Goal: Answer question/provide support

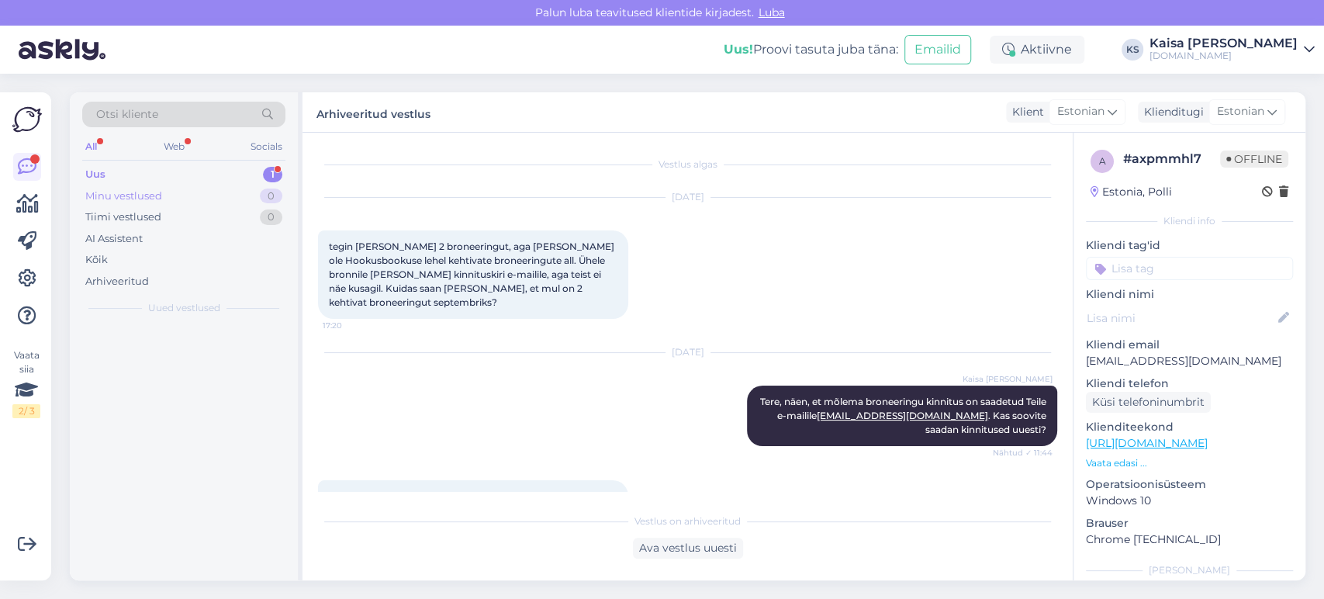
scroll to position [335, 0]
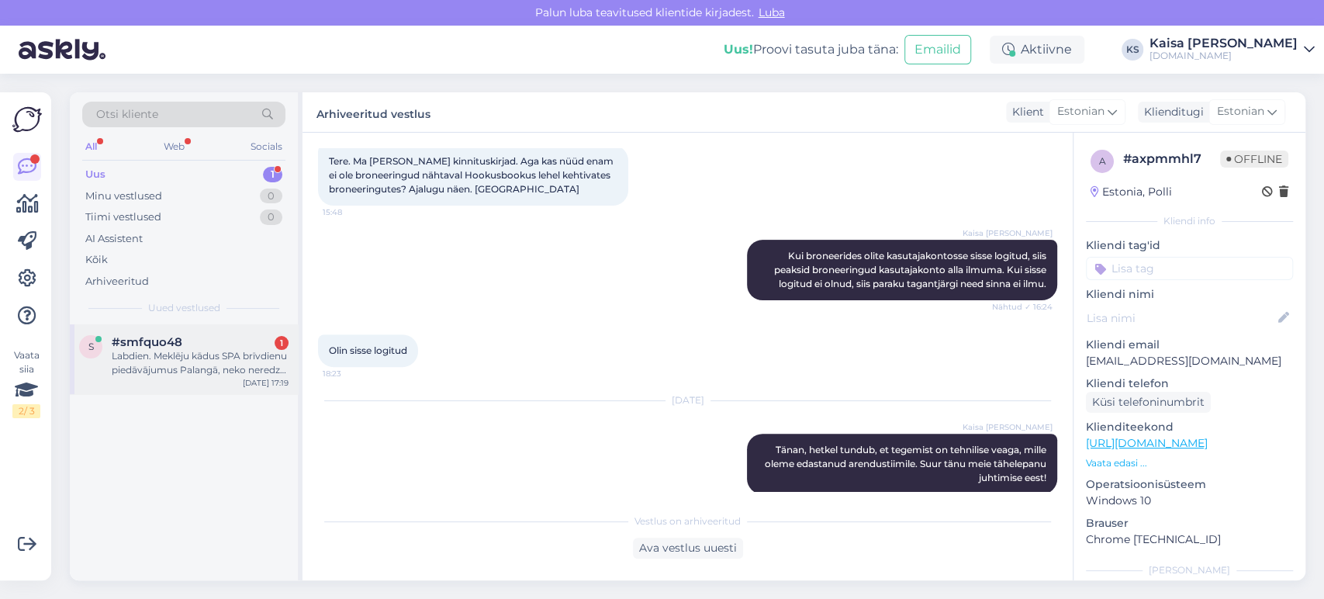
click at [186, 359] on div "Labdien. Meklēju kādus SPA brīvdienu piedāvājumus Palangā, neko neredzu, vai ti…" at bounding box center [200, 363] width 177 height 28
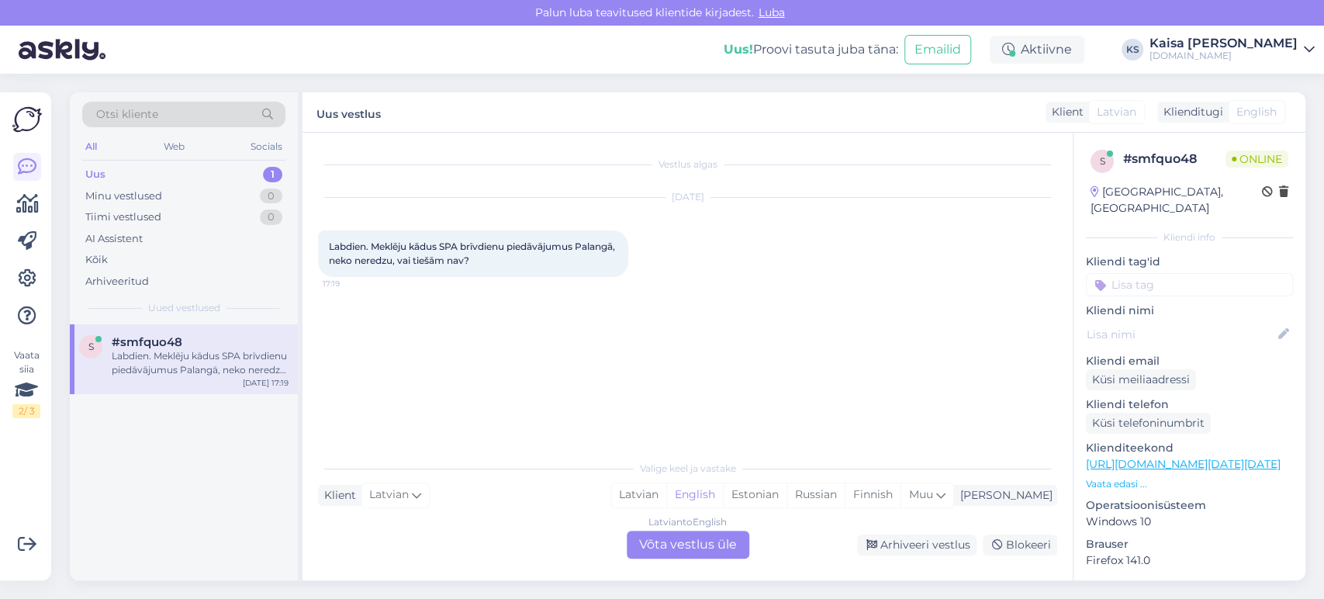
scroll to position [0, 0]
click at [786, 498] on div "Estonian" at bounding box center [755, 494] width 64 height 23
click at [700, 550] on div "Latvian to Estonian Võta vestlus üle" at bounding box center [687, 544] width 123 height 28
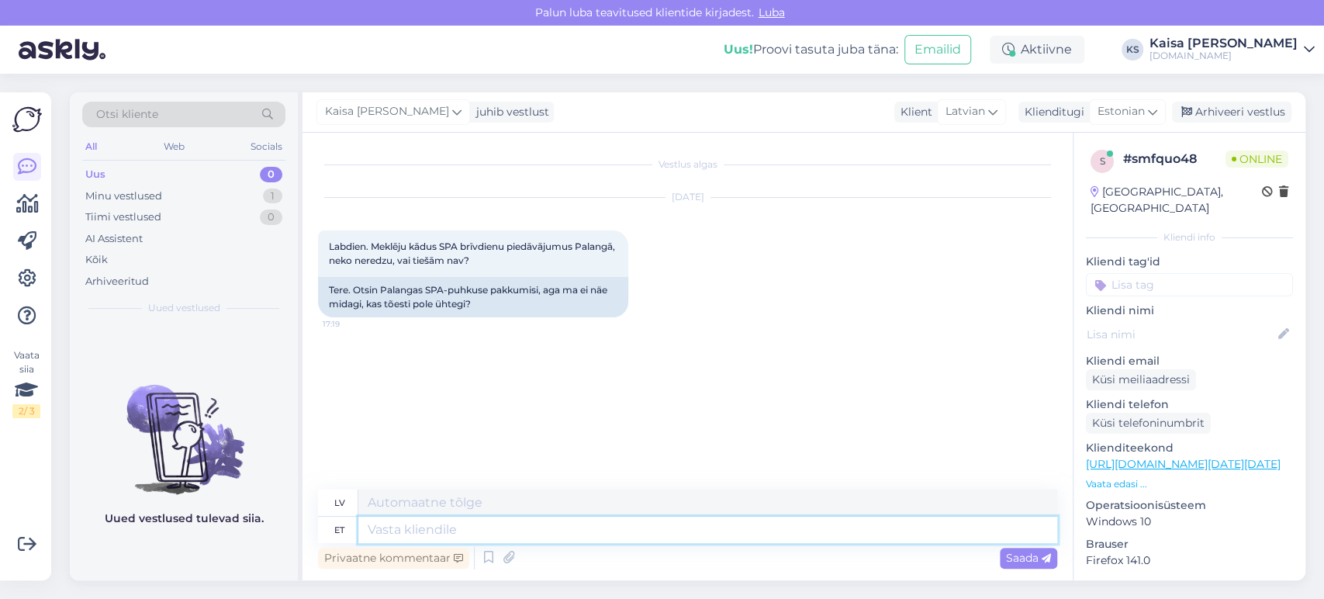
click at [559, 529] on textarea at bounding box center [707, 529] width 699 height 26
type textarea "Tere, ka"
type textarea "Sveiki,"
type textarea "Tere, kahjuks"
type textarea "Sveiki, diemžēl"
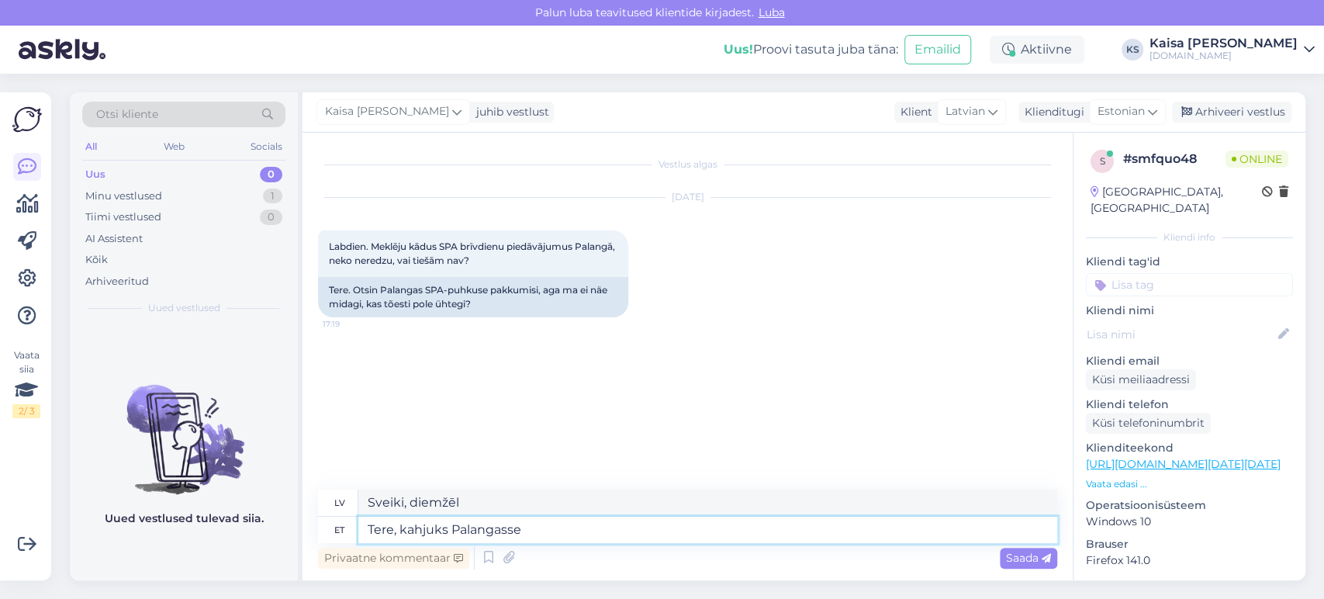
type textarea "Tere, kahjuks Palangasse"
type textarea "Sveiki, diemžēl uz Palangu"
type textarea "Tere, kahjuks Palangasse ei ole"
type textarea "Sveiki, diemžēl ne uz Palangu."
type textarea "Tere, kahjuks Palangasse ei ole"
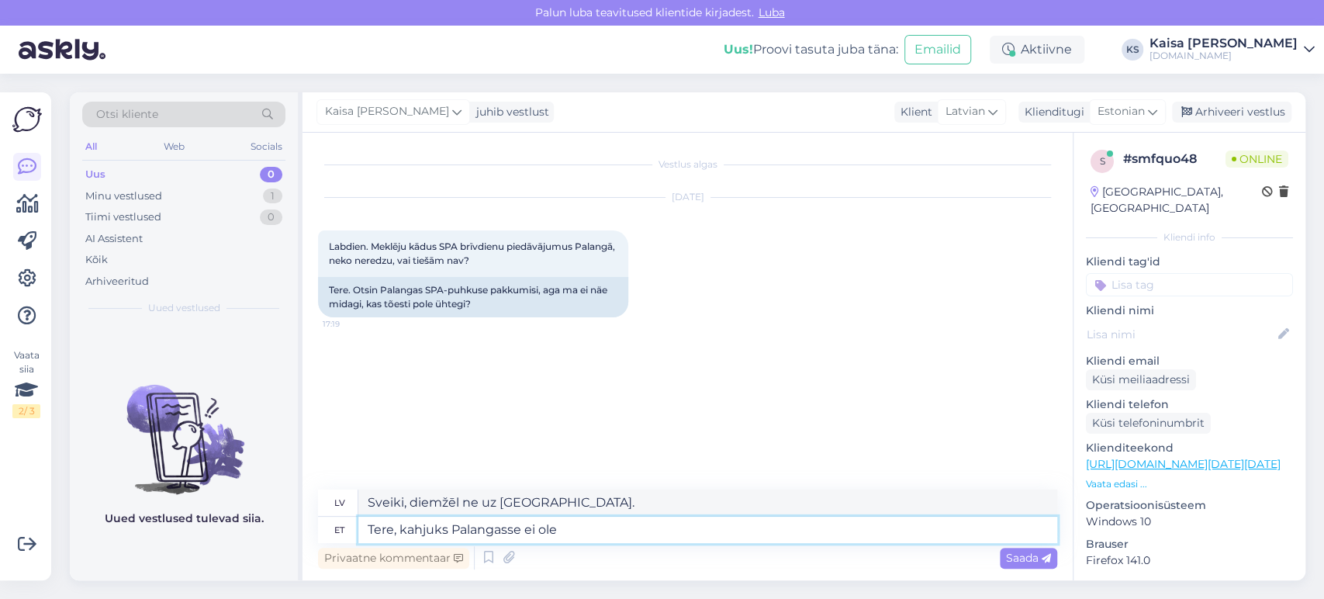
type textarea "Sveiki, diemžēl uz Palangu nav satiksmes."
type textarea "Tere, kahjuks Palangasse ei ole pakkumisi."
type textarea "Sveiki, diemžēl nav piedāvājumu Palangai."
type textarea "Tere, kahjuks Palangasse ei ole pakkumisi."
click at [1023, 556] on span "Saada" at bounding box center [1028, 558] width 45 height 14
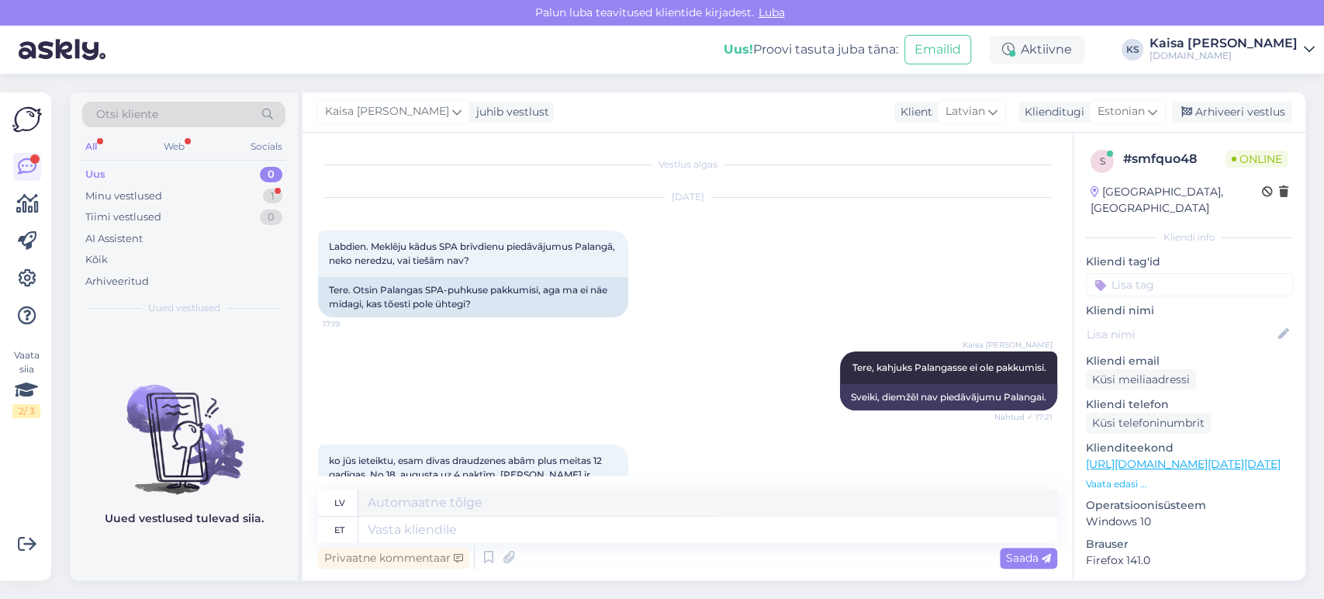
scroll to position [143, 0]
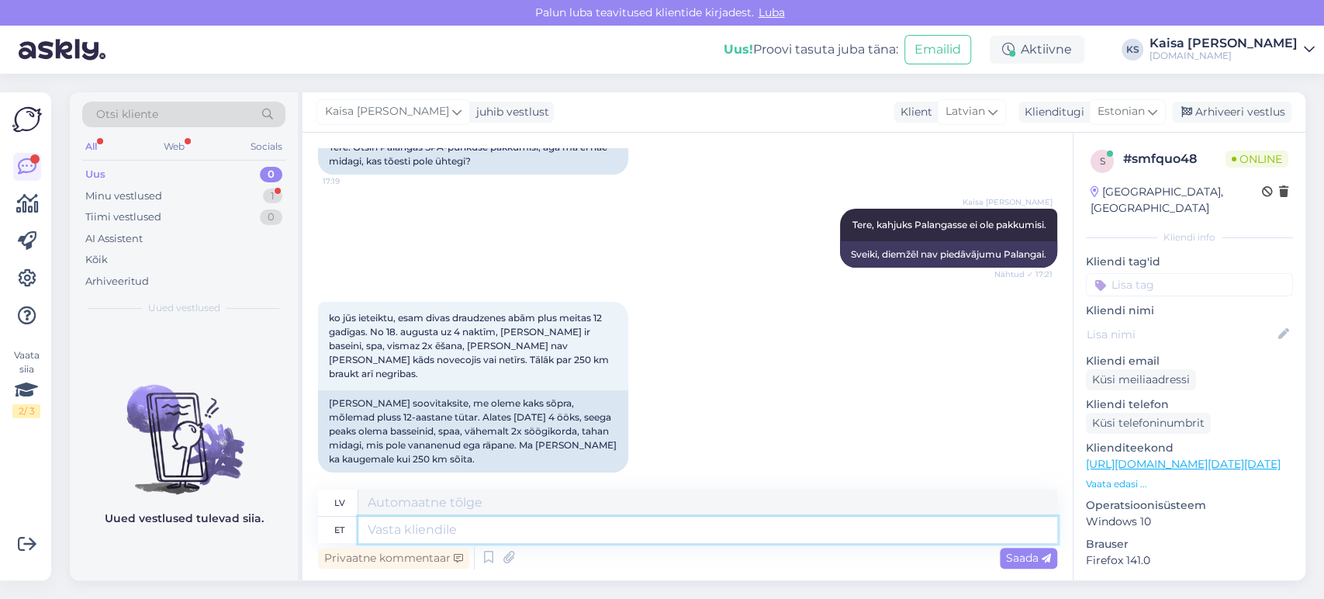
click at [623, 532] on textarea at bounding box center [707, 529] width 699 height 26
type textarea "Saadavalolevad p"
type textarea "Pieejams"
type textarea "Saadavalolevad paketid"
type textarea "Pieejamās paketes"
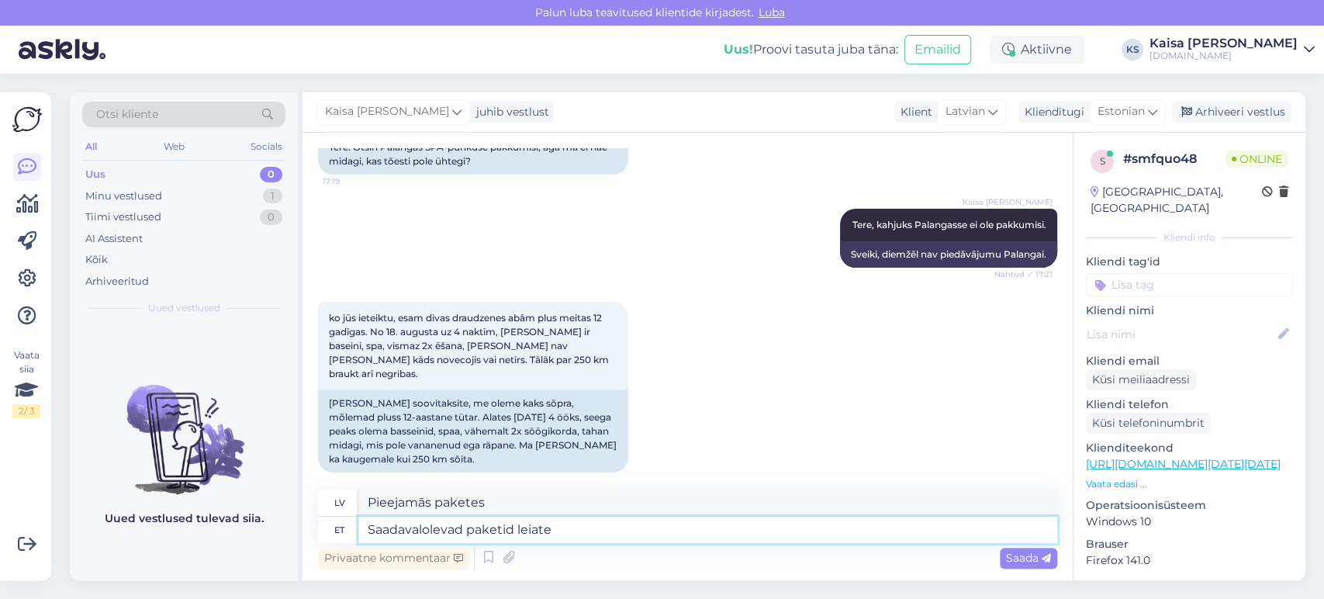
type textarea "Saadavalolevad paketid leiate s"
type textarea "Pieejamās paketes varat atrast šeit."
type textarea "Saadavalolevad paketid leiate siit:"
type textarea "Pieejamās paketes var atrast šeit:"
paste textarea "https://hookusbookus.com/lv/pakas;dateArrival=2025-08-18;dateDeparture=2025-08-…"
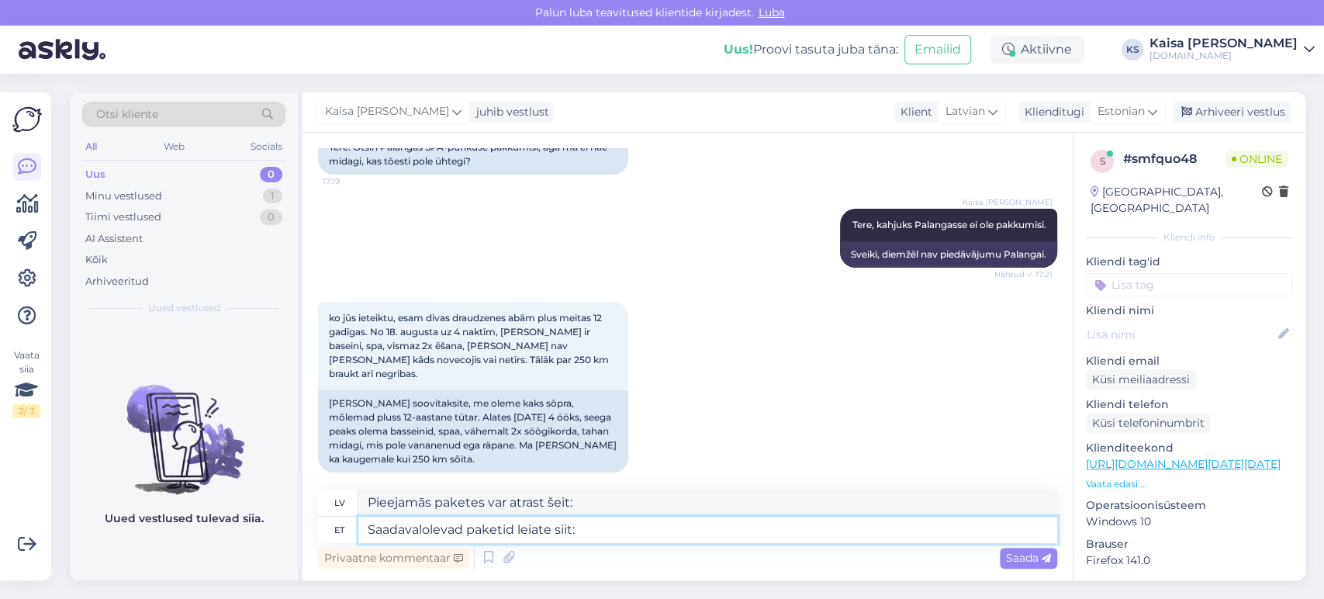
type textarea "Saadavalolevad paketid leiate siit: https://hookusbookus.com/lv/pakas;dateArriv…"
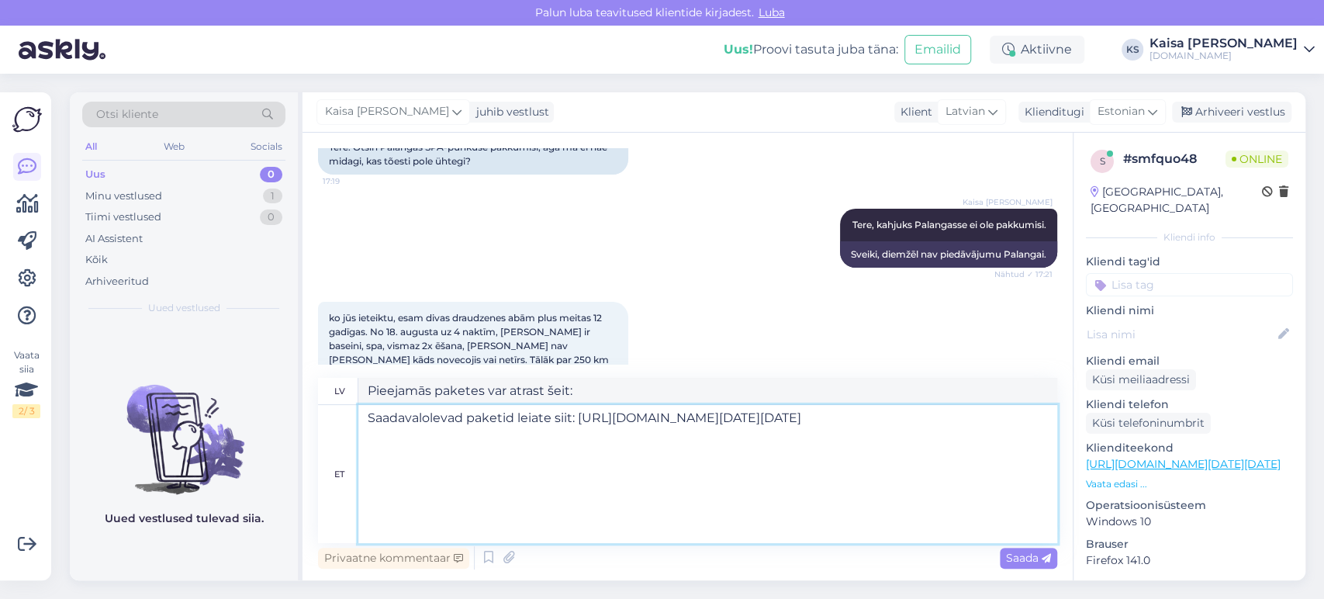
scroll to position [158, 0]
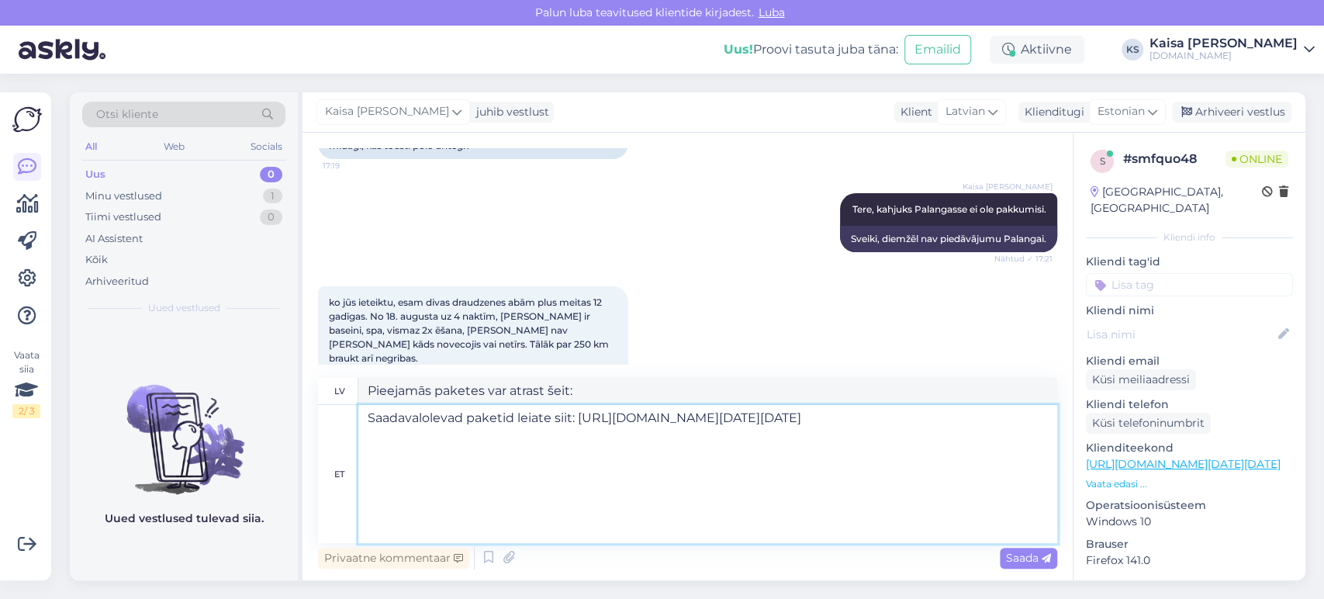
type textarea "Pieejamās paketes var atrast šeit: https://hookusbookus.com/lv/pakas;dateArriva…"
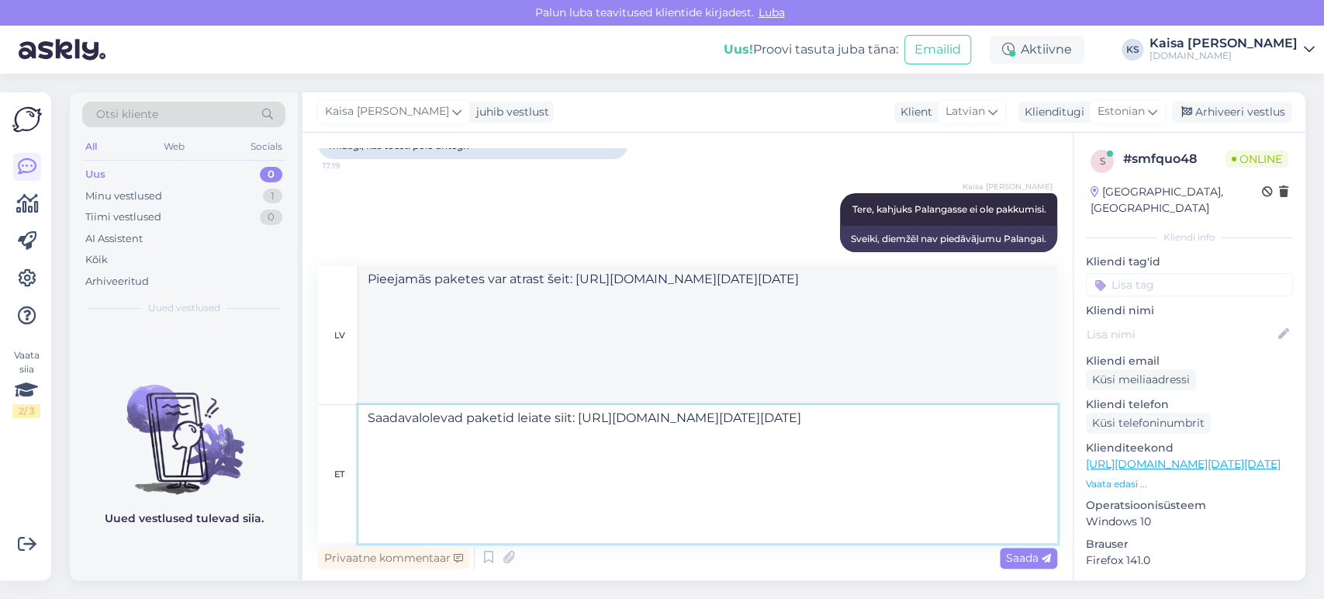
type textarea "Saadavalolevad paketid leiate siit: https://hookusbookus.com/lv/pakas;dateArriv…"
click at [1023, 560] on span "Saada" at bounding box center [1028, 558] width 45 height 14
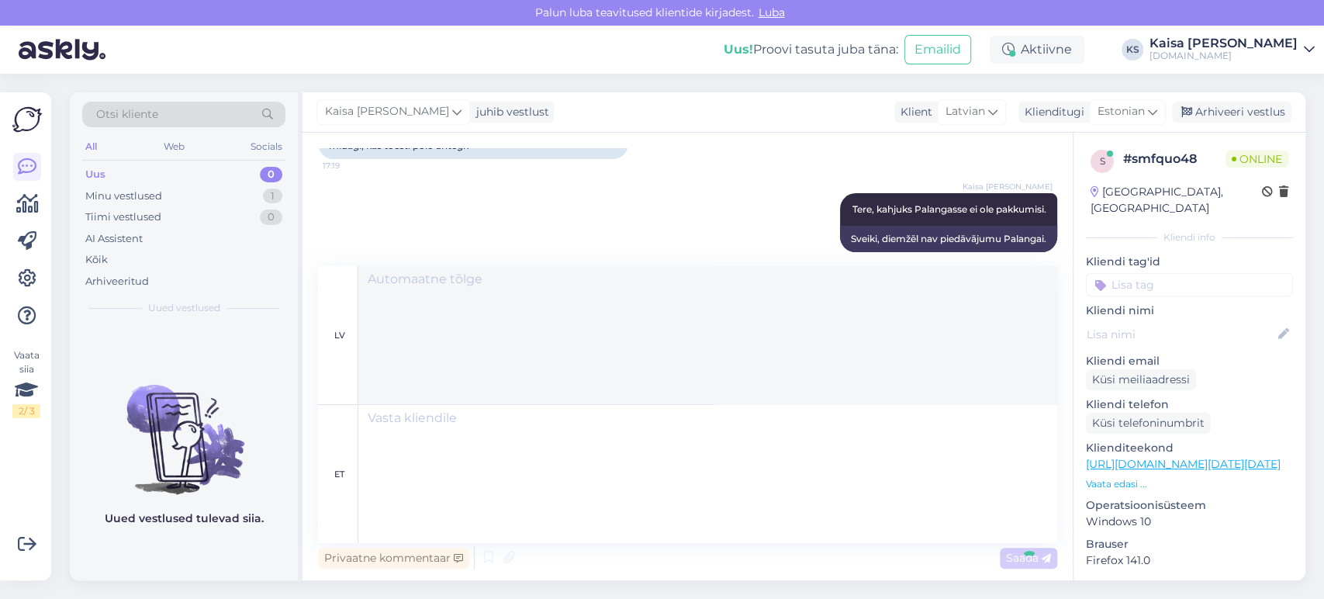
scroll to position [626, 0]
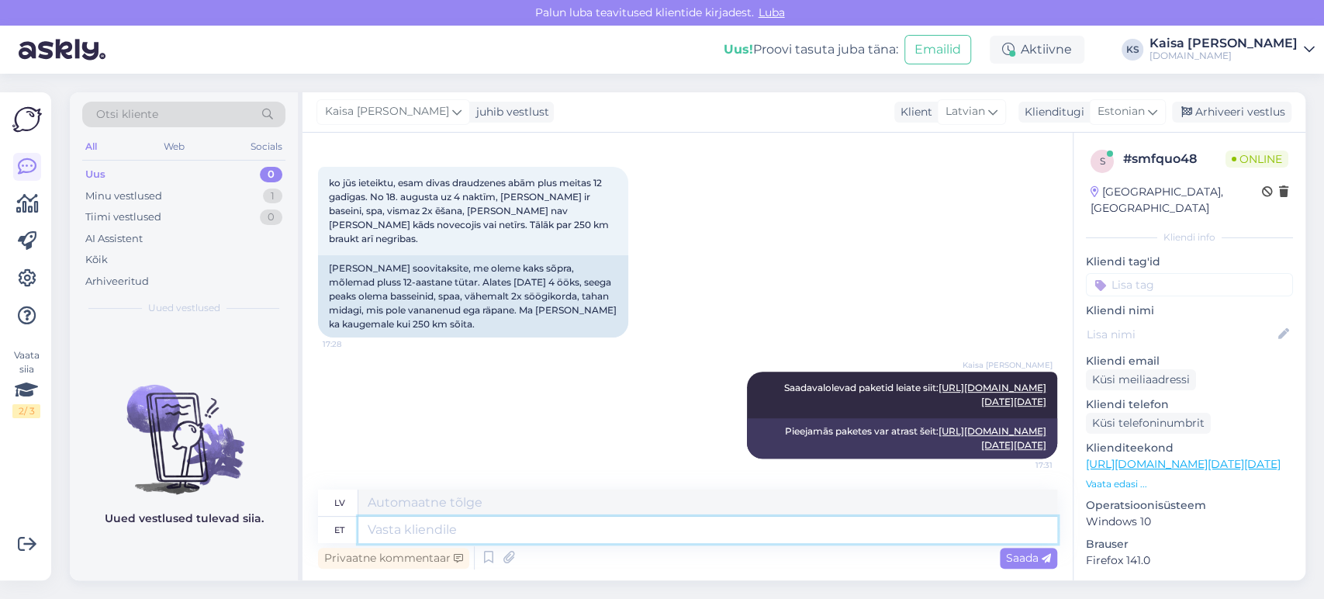
click at [899, 520] on textarea at bounding box center [707, 529] width 699 height 26
type textarea "Ilma"
type textarea "Bez"
type textarea "Ilma õhtusöögita"
type textarea "Bez vakariņām"
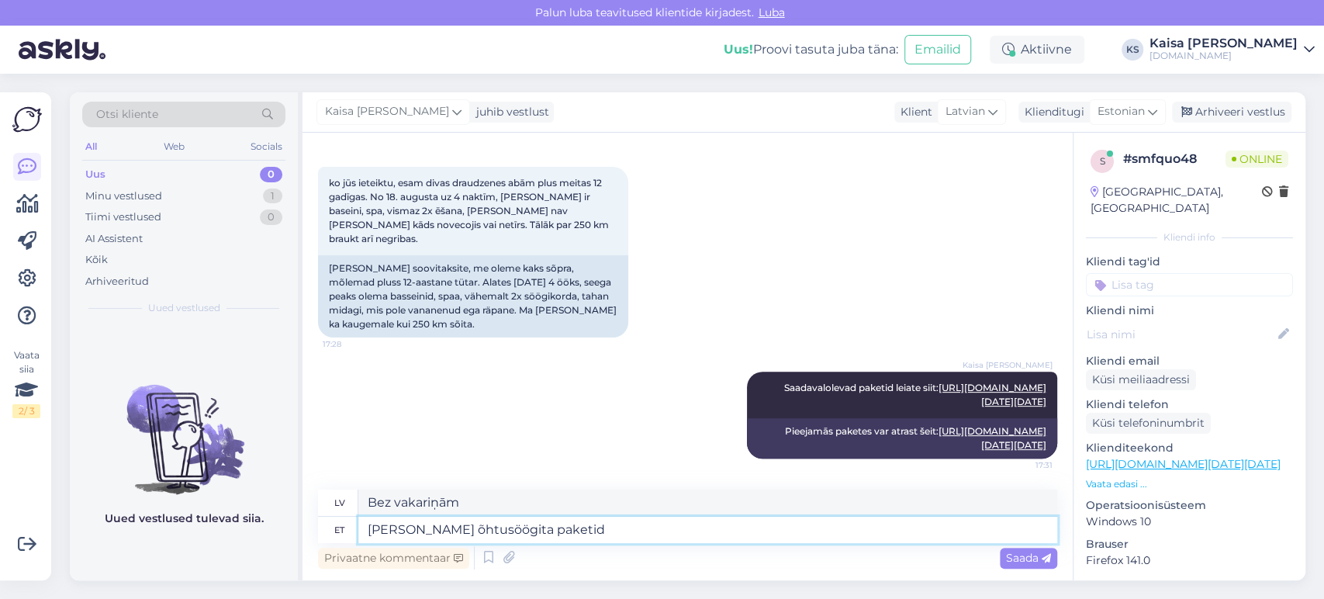
type textarea "Ilma õhtusöögita paketid s"
type textarea "Paketes bez vakariņām"
type textarea "Ilma õhtusöögita paketid siit:"
type textarea "Paketes bez vakariņām šeit:"
paste textarea "https://hookusbookus.com/lv/pakas;dateArrival=2025-08-18;dateDeparture=2025-08-…"
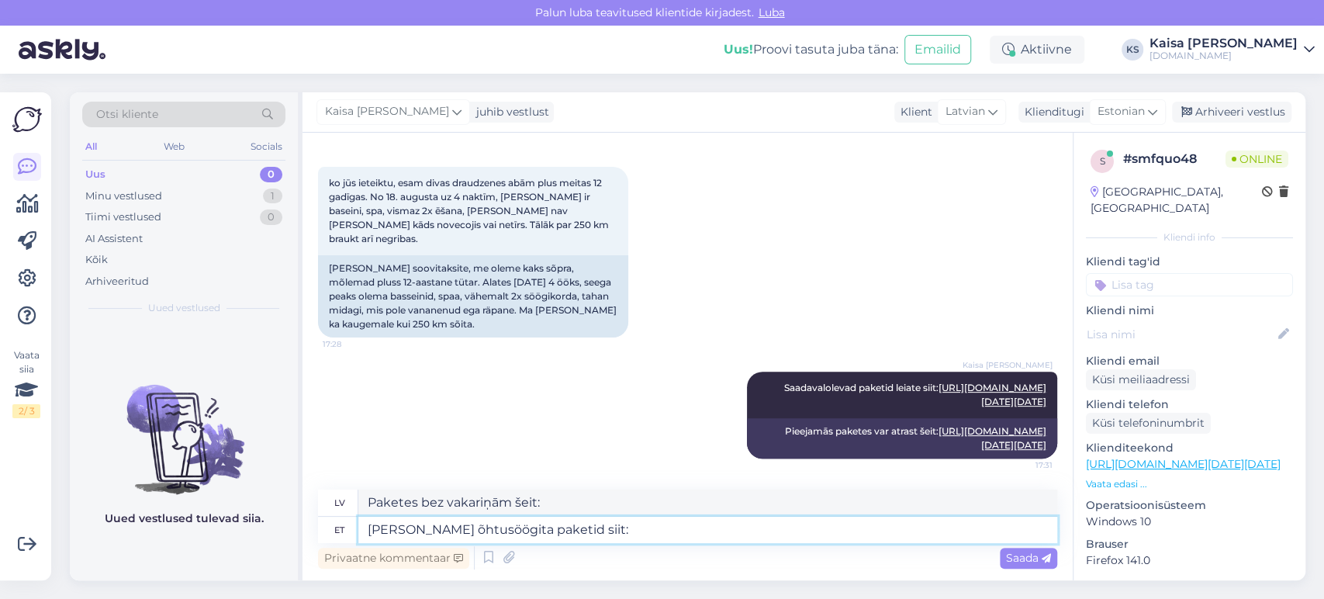
type textarea "Ilma õhtusöögita paketid siit: https://hookusbookus.com/lv/pakas;dateArrival=20…"
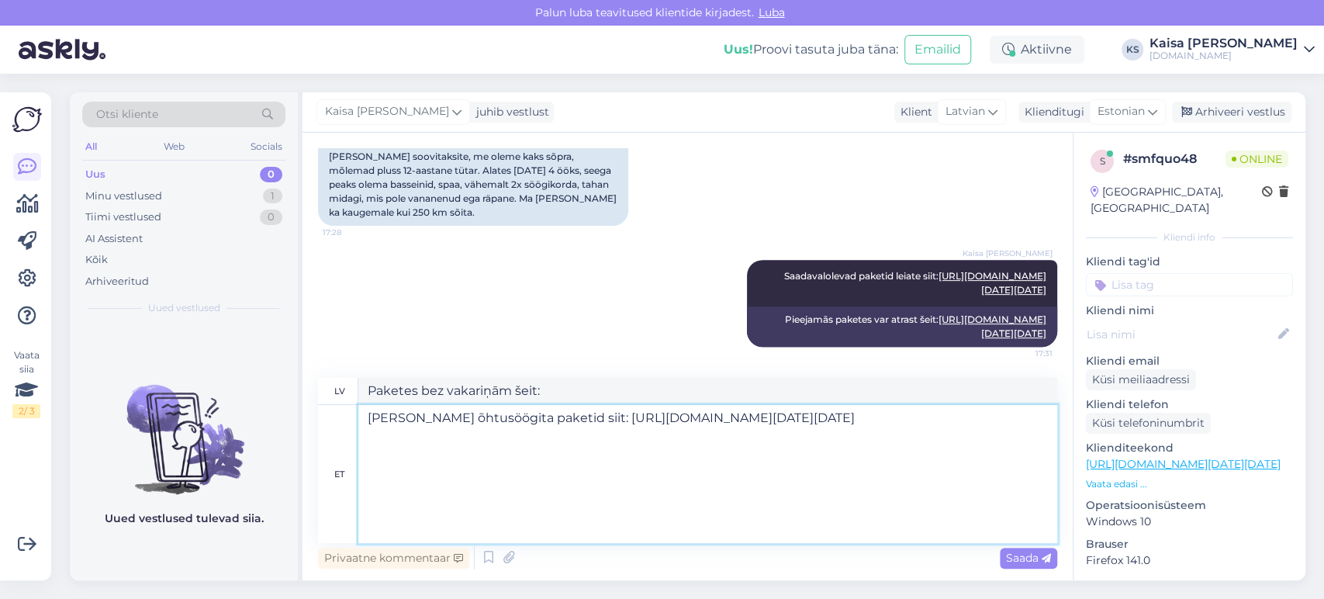
scroll to position [738, 0]
type textarea "Paketes bez vakariņām šeit: https://hookusbookus.com/lv/pakas;dateArrival=2025-…"
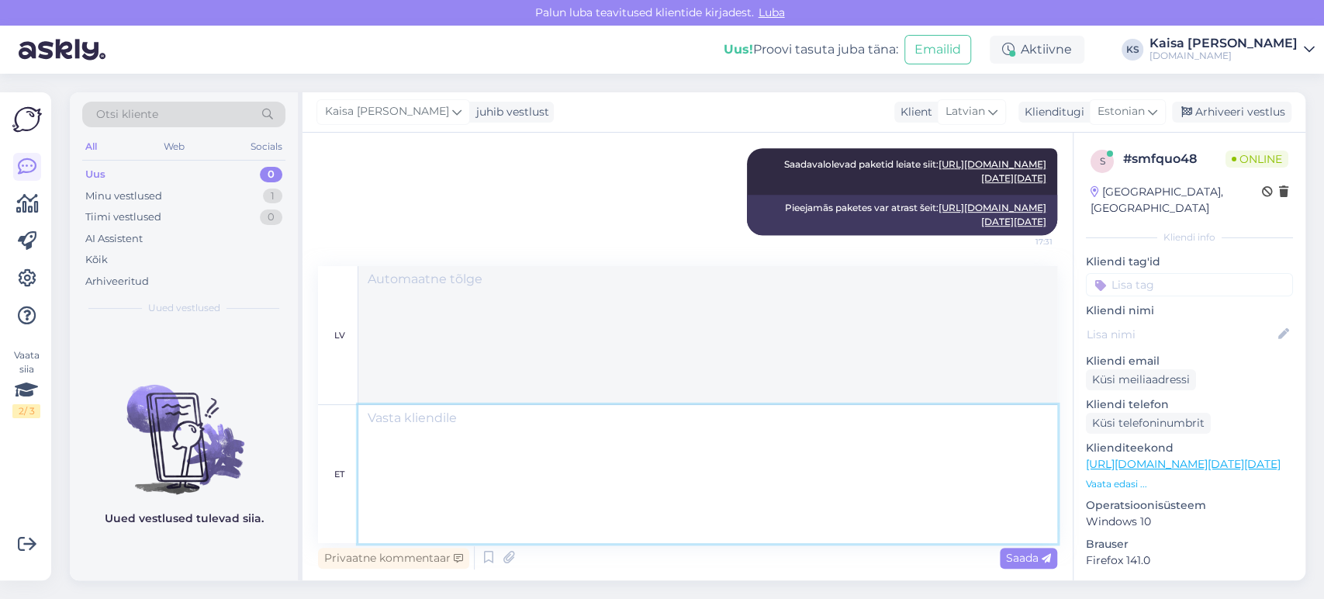
scroll to position [1082, 0]
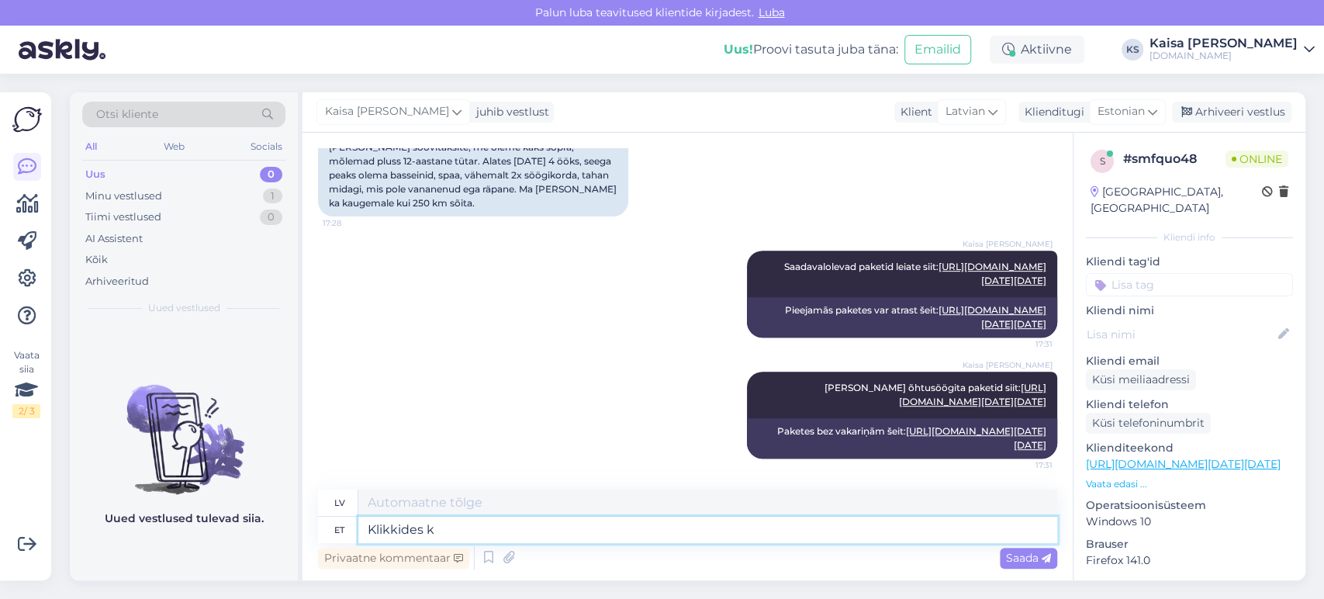
type textarea "Klikkides ka"
type textarea "Noklikšķinot"
type textarea "Klikkides kalendril, s"
type textarea "Noklikšķinot uz kalendāra,"
type textarea "Klikkides kalendril, saate s"
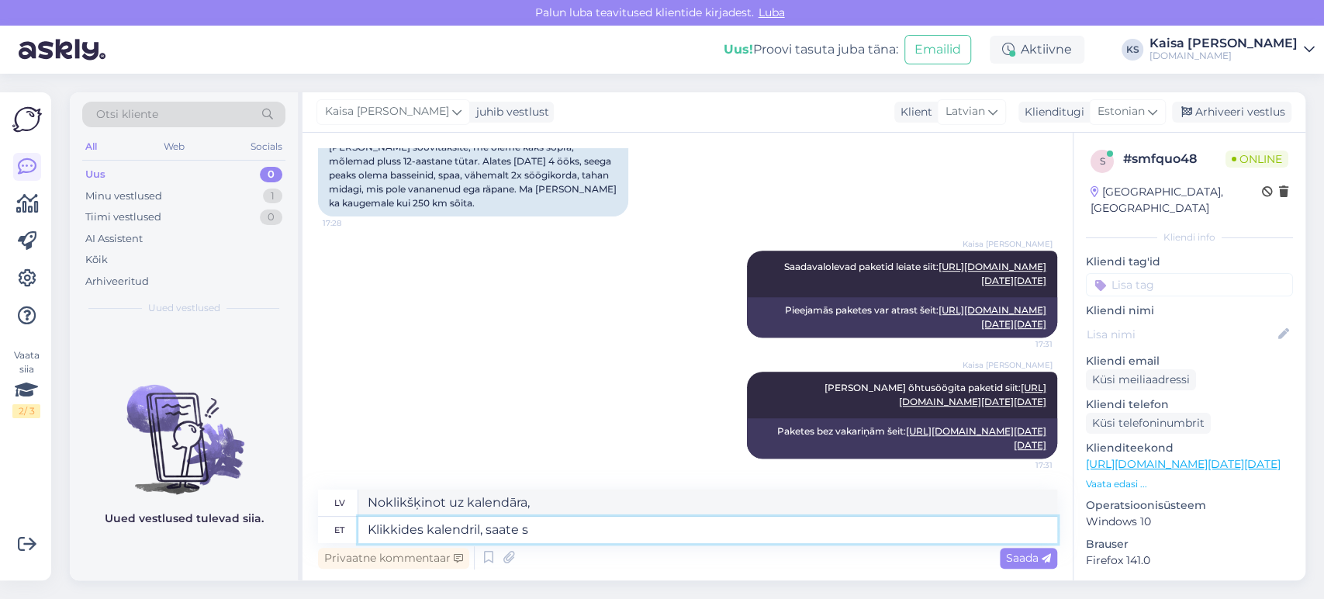
type textarea "Noklikšķinot uz kalendāra, jūs varat"
type textarea "Klikkides kalendril, saate soovi ko"
type textarea "Noklikšķinot uz kalendāra, varat izteikt vēlēšanos."
type textarea "Klikkides kalendril, saate soovi korral k"
type textarea "Noklikšķinot uz kalendāra, jūs varat, ja vēlaties,"
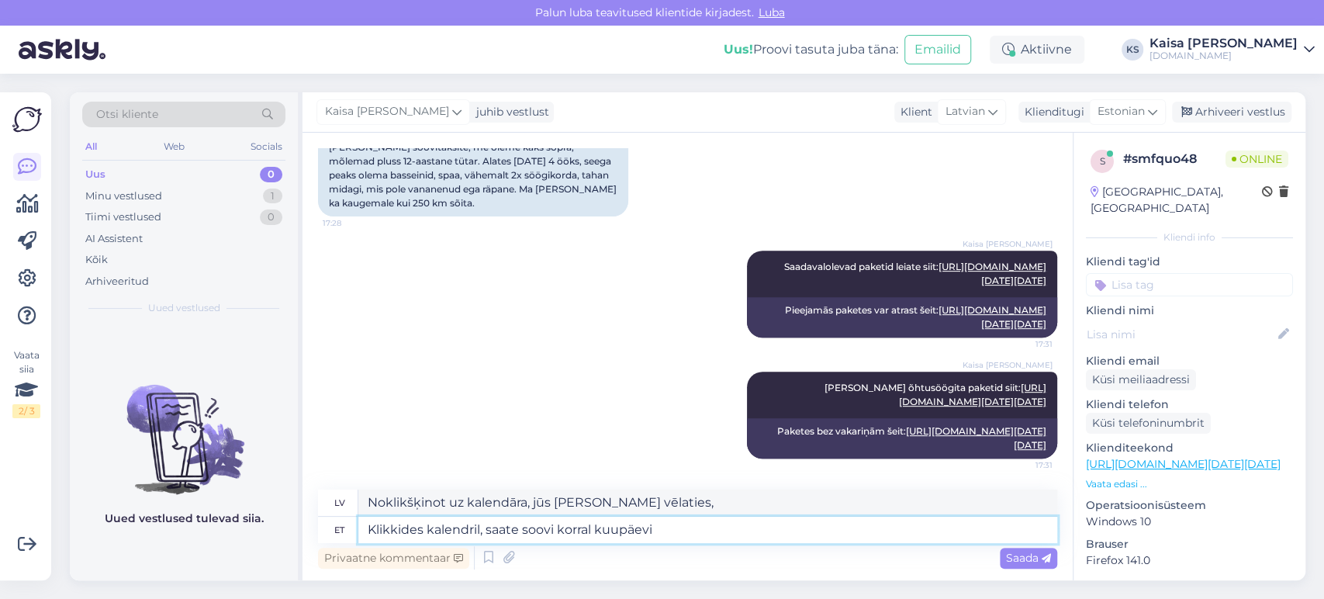
type textarea "Klikkides kalendril, saate soovi korral kuupäevi m"
type textarea "Noklikšķinot uz kalendāra, varat iegūt datumus, ja vēlaties."
type textarea "Klikkides kalendril, saate soovi korral kuupäevi muuta."
type textarea "Noklikšķinot uz kalendāra, varat mainīt datumus, ja vēlaties."
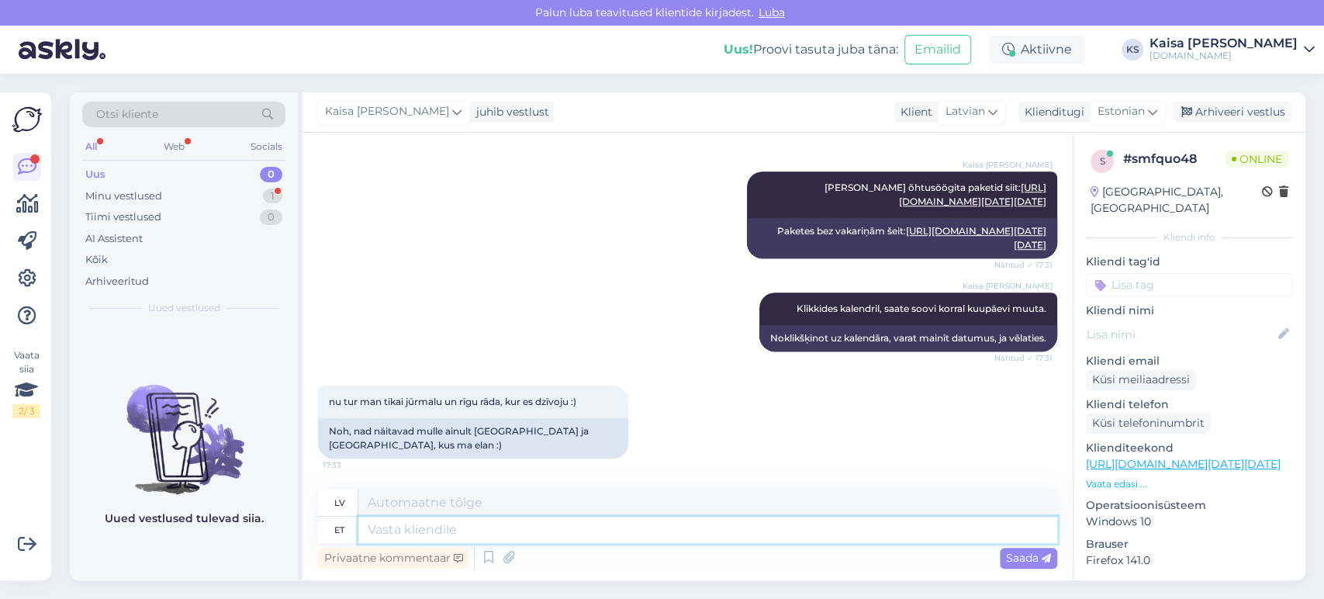
scroll to position [1282, 0]
click at [241, 197] on div "Minu vestlused 1" at bounding box center [183, 196] width 203 height 22
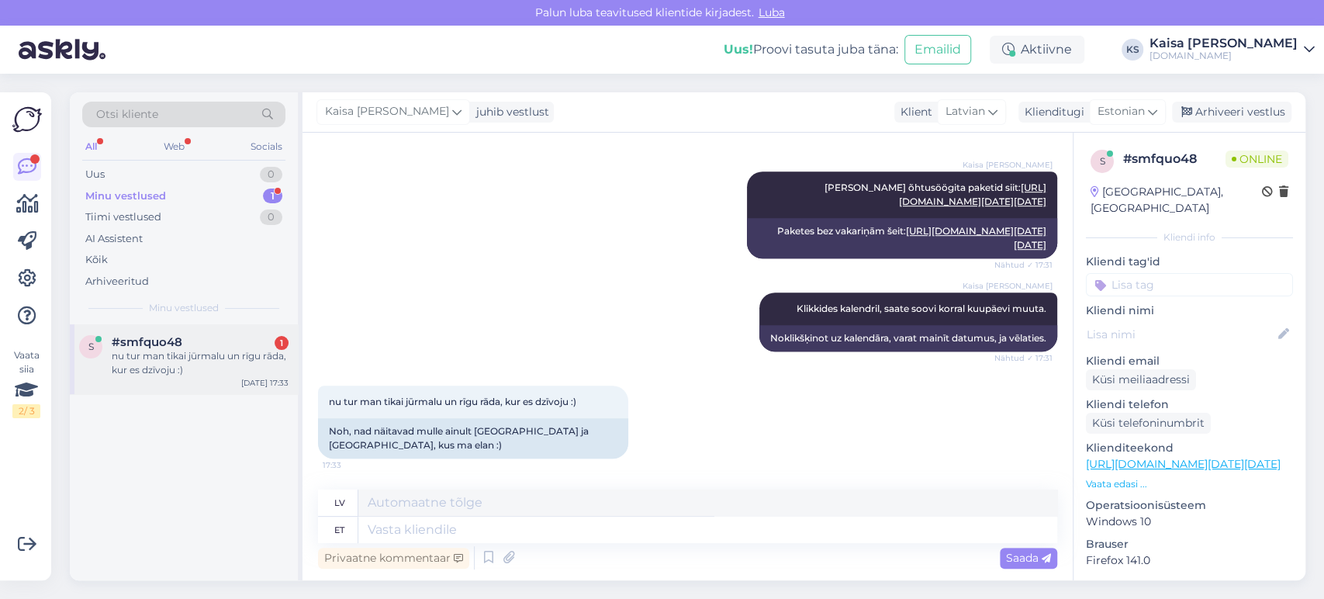
click at [188, 363] on div "nu tur man tikai jūrmalu un rīgu rāda, kur es dzīvoju :)" at bounding box center [200, 363] width 177 height 28
click at [689, 426] on div "nu tur man tikai jūrmalu un rīgu rāda, kur es dzīvoju :) 17:33 Noh, nad näitava…" at bounding box center [687, 421] width 739 height 107
click at [1196, 57] on div "Hookusbookus.com" at bounding box center [1223, 56] width 148 height 12
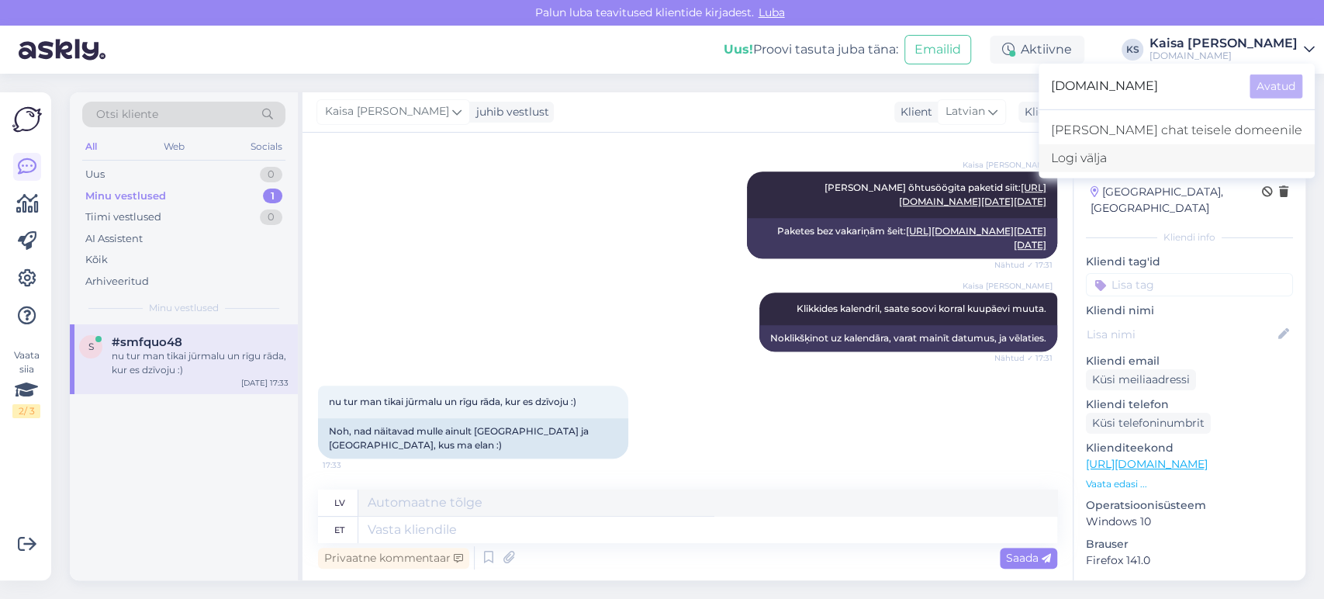
click at [1160, 152] on div "Logi välja" at bounding box center [1176, 158] width 276 height 28
